Goal: Find specific page/section: Find specific page/section

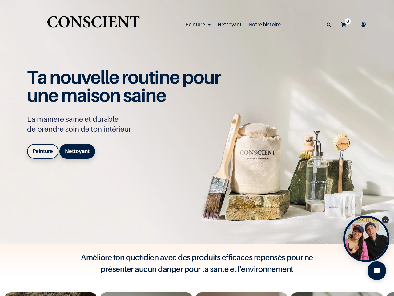
click at [197, 148] on div "Ta nouvelle routine pour une maison saine La manière saine et durable de prendr…" at bounding box center [127, 114] width 200 height 93
click at [196, 24] on span "Peinture" at bounding box center [195, 24] width 20 height 7
click at [327, 24] on icon at bounding box center [329, 25] width 5 height 22
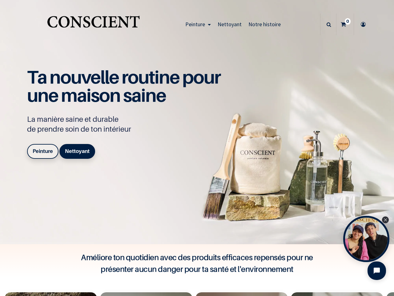
click at [366, 239] on div "Open Tolstoy widget" at bounding box center [366, 239] width 46 height 46
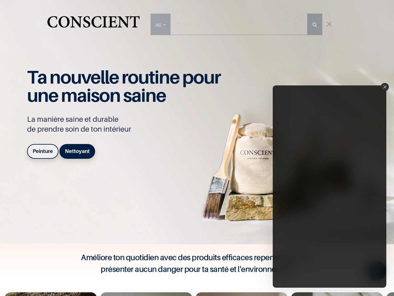
click at [366, 239] on iframe "Tolstoy Player : Tolstoy #3" at bounding box center [330, 186] width 114 height 202
click at [386, 220] on iframe "Tolstoy Player : Tolstoy #3" at bounding box center [330, 186] width 114 height 202
click at [377, 270] on iframe "Tolstoy Player : Tolstoy #3" at bounding box center [330, 186] width 114 height 202
